Goal: Entertainment & Leisure: Consume media (video, audio)

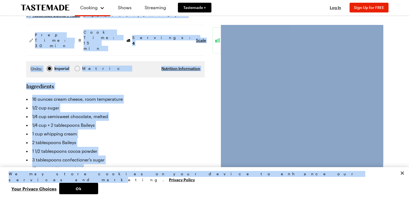
scroll to position [86, 0]
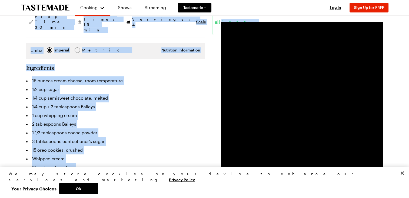
drag, startPoint x: 22, startPoint y: 29, endPoint x: 119, endPoint y: 167, distance: 168.3
copy article "Mini Baileys No-Bake Cheesecakes Chocolatey, creamy and a little boozy, these c…"
click at [107, 146] on li "15 oreo cookies, crushed" at bounding box center [115, 150] width 179 height 9
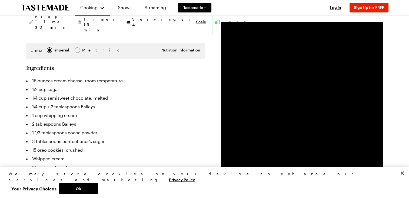
scroll to position [258, 0]
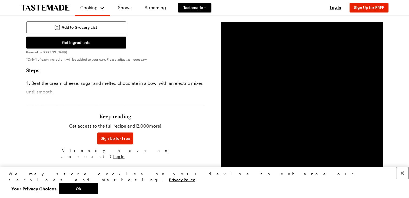
click at [404, 179] on button "Close" at bounding box center [403, 173] width 12 height 12
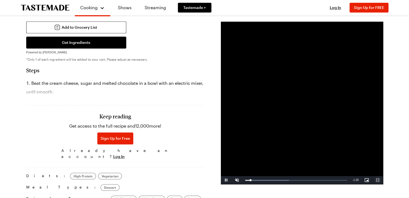
click at [379, 180] on span "Video Player" at bounding box center [378, 180] width 11 height 0
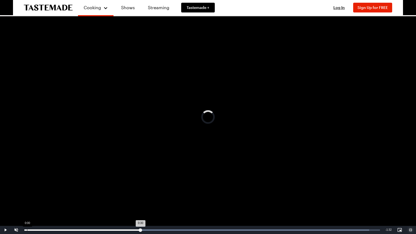
click at [27, 198] on div "Loaded : 96.93% 0:00 0:30" at bounding box center [201, 229] width 355 height 1
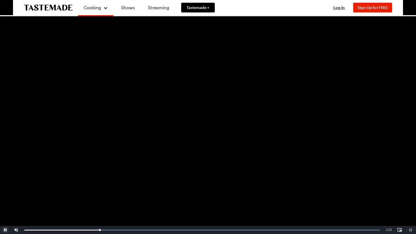
click at [4, 198] on span "Video Player" at bounding box center [5, 230] width 11 height 0
click at [5, 198] on span "Video Player" at bounding box center [5, 230] width 11 height 0
click at [0, 198] on button "Pause" at bounding box center [5, 230] width 11 height 8
click at [8, 198] on span "Video Player" at bounding box center [5, 230] width 11 height 0
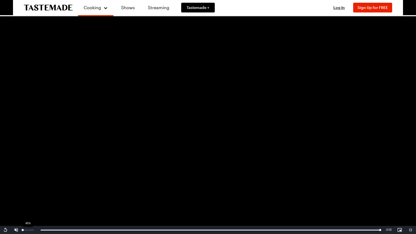
click at [28, 198] on div "46%" at bounding box center [28, 230] width 14 height 8
click at [200, 104] on video "Video Player" at bounding box center [208, 117] width 416 height 234
click at [346, 15] on video "Video Player" at bounding box center [208, 117] width 416 height 234
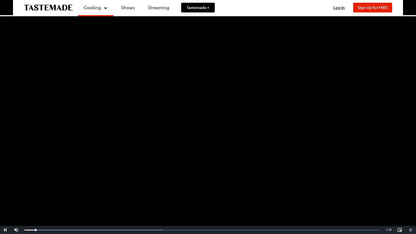
click at [137, 51] on video "Video Player" at bounding box center [208, 117] width 416 height 234
